Goal: Navigation & Orientation: Go to known website

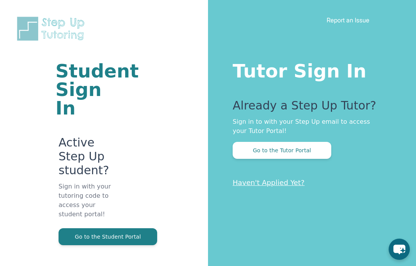
click at [120, 228] on button "Go to the Student Portal" at bounding box center [108, 236] width 99 height 17
click at [143, 228] on button "Go to the Student Portal" at bounding box center [108, 236] width 99 height 17
click at [141, 228] on button "Go to the Student Portal" at bounding box center [108, 236] width 99 height 17
